Goal: Task Accomplishment & Management: Manage account settings

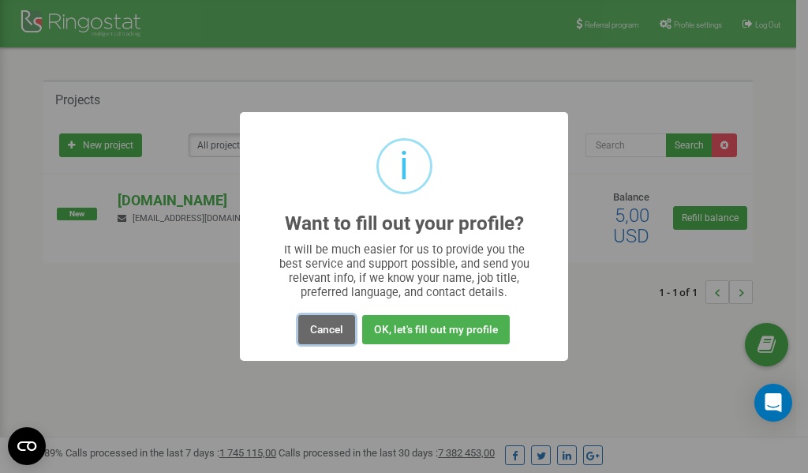
click at [325, 328] on button "Cancel" at bounding box center [326, 329] width 57 height 29
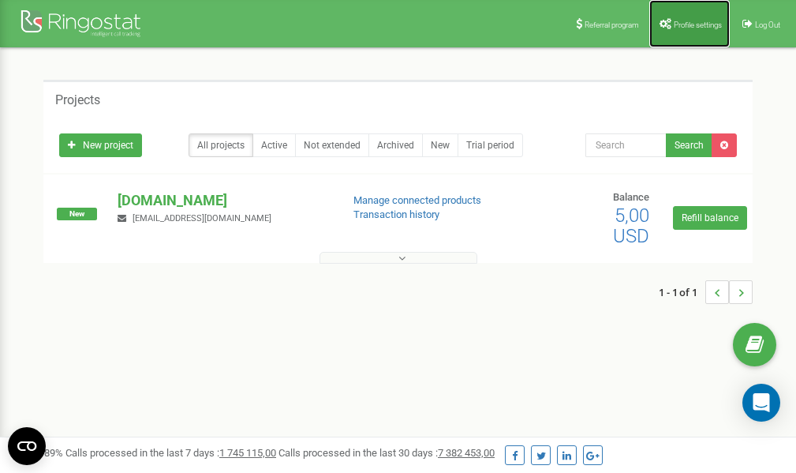
click at [695, 24] on span "Profile settings" at bounding box center [698, 25] width 48 height 9
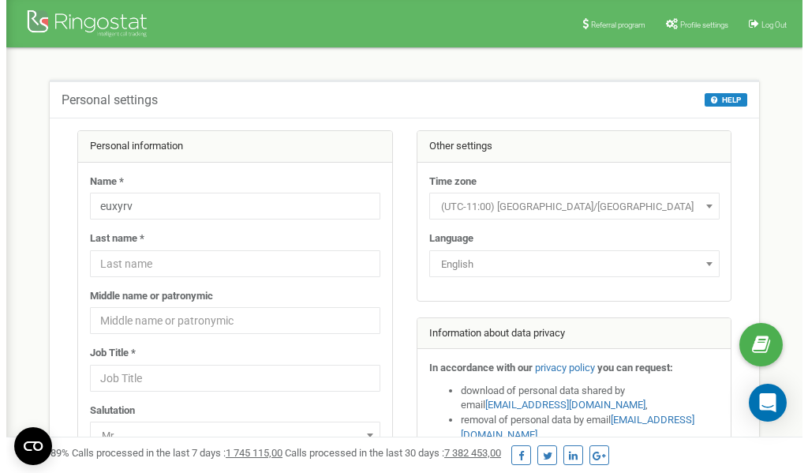
scroll to position [79, 0]
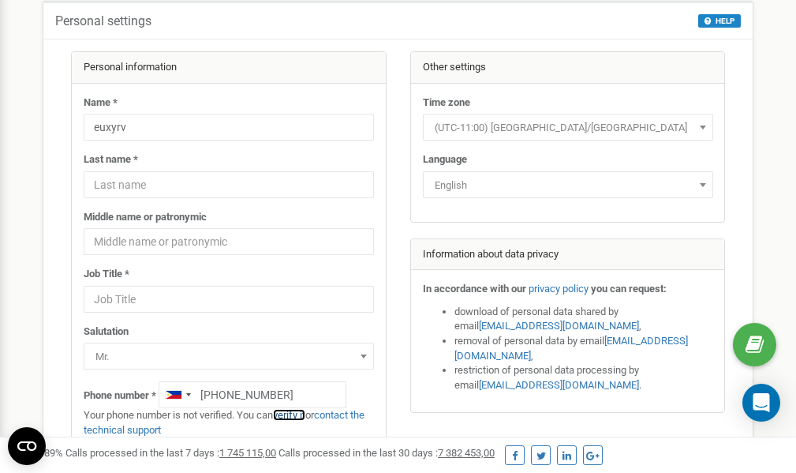
click at [300, 416] on link "verify it" at bounding box center [289, 415] width 32 height 12
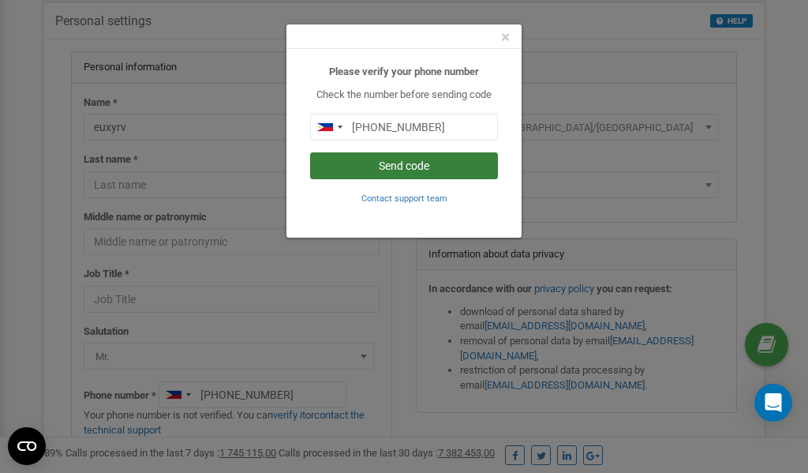
click at [405, 167] on button "Send code" at bounding box center [404, 165] width 188 height 27
